Goal: Find specific page/section: Find specific page/section

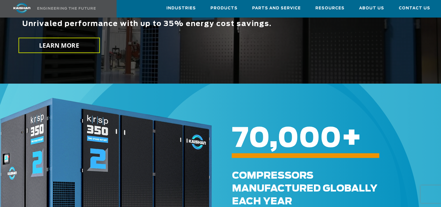
scroll to position [117, 0]
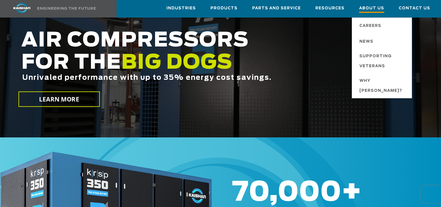
click at [373, 8] on span "About Us" at bounding box center [371, 9] width 25 height 8
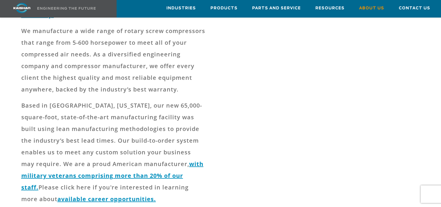
scroll to position [233, 0]
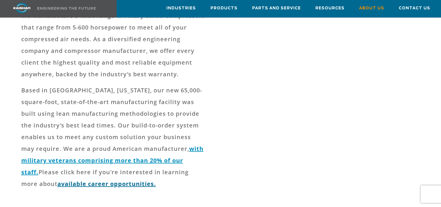
click at [105, 179] on link "available career opportunities." at bounding box center [106, 183] width 99 height 8
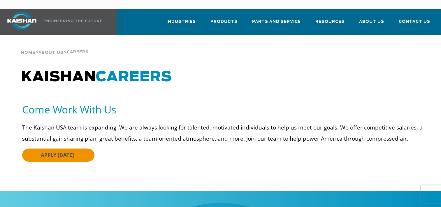
click at [58, 148] on link "APPLY [DATE]" at bounding box center [58, 154] width 72 height 13
